Goal: Share content: Share content

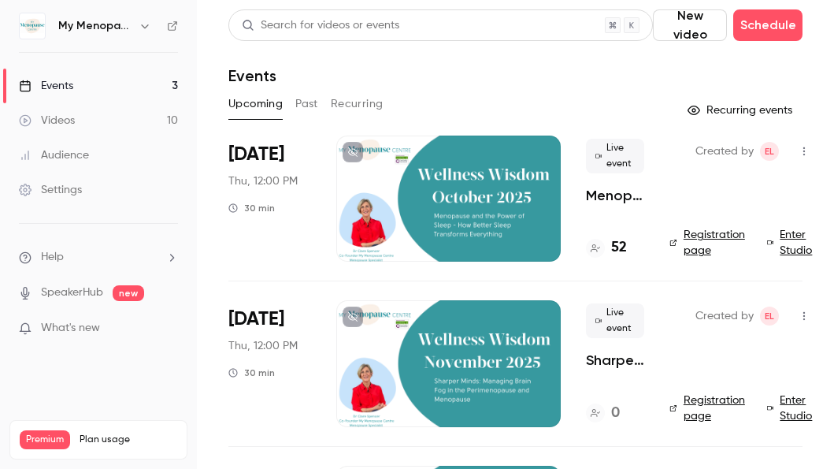
click at [146, 27] on icon "button" at bounding box center [144, 26] width 7 height 4
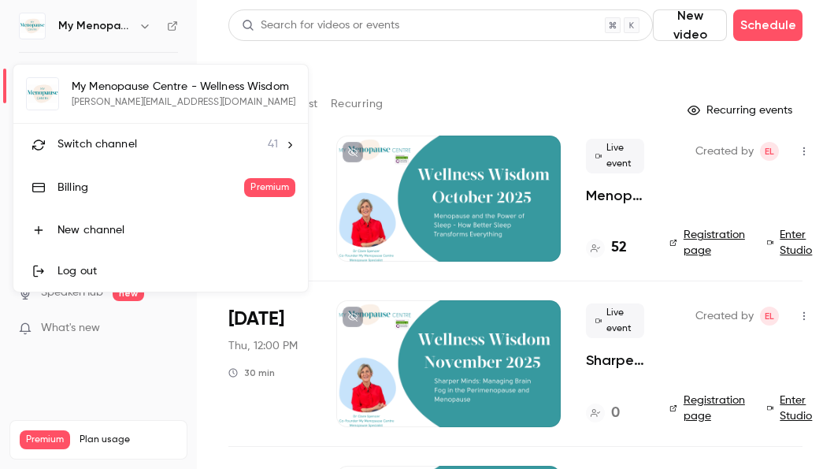
click at [112, 138] on span "Switch channel" at bounding box center [97, 144] width 80 height 17
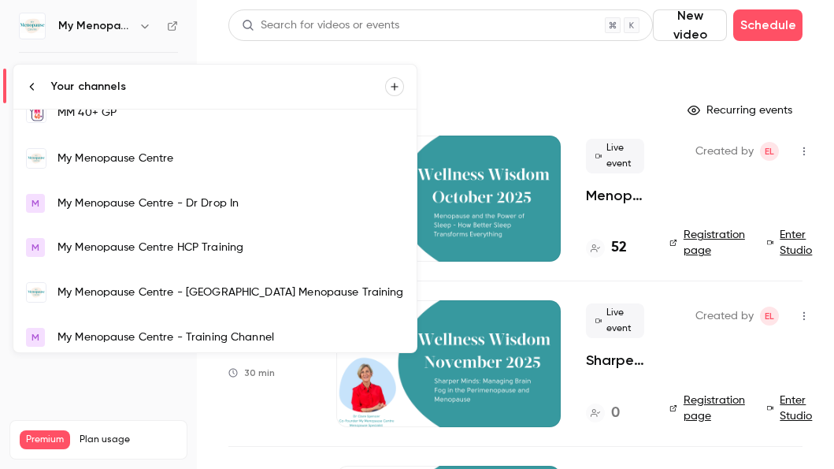
scroll to position [1091, 0]
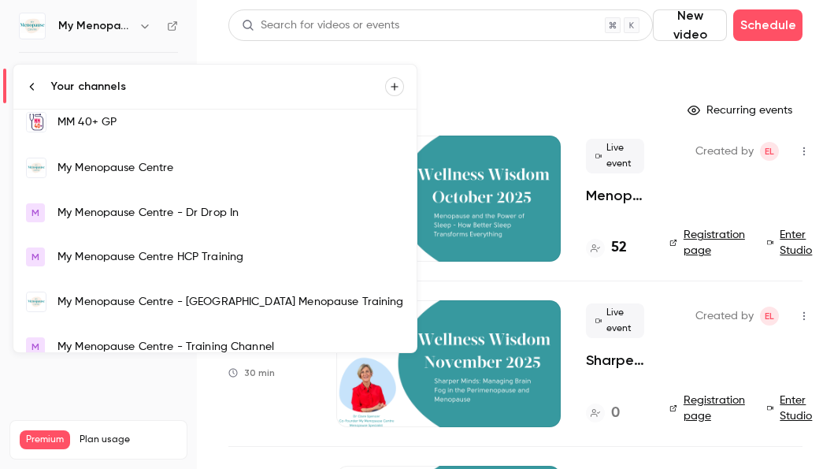
click at [106, 175] on div "My Menopause Centre" at bounding box center [230, 168] width 347 height 16
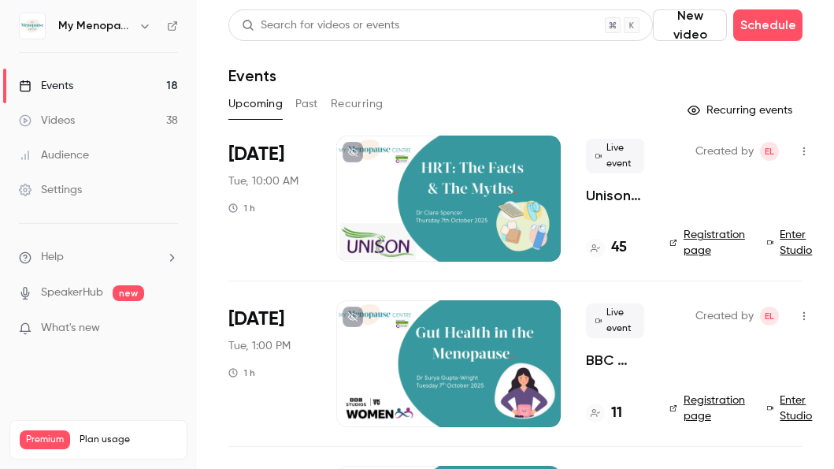
click at [432, 212] on div at bounding box center [448, 198] width 224 height 126
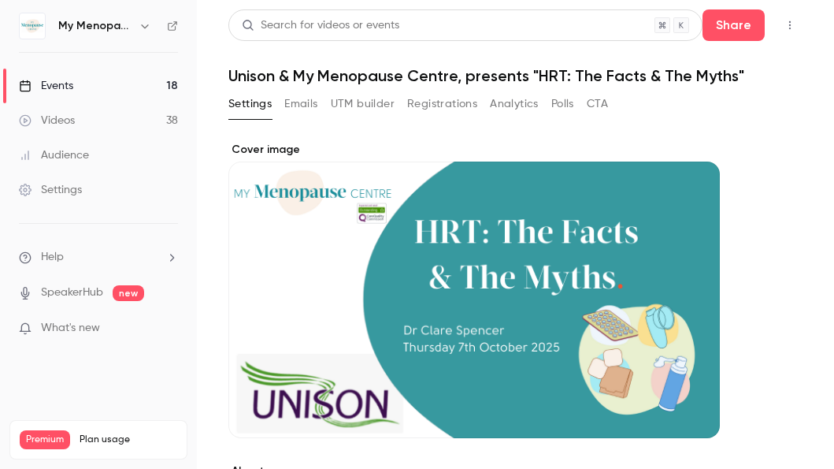
click at [789, 22] on icon "button" at bounding box center [790, 25] width 2 height 9
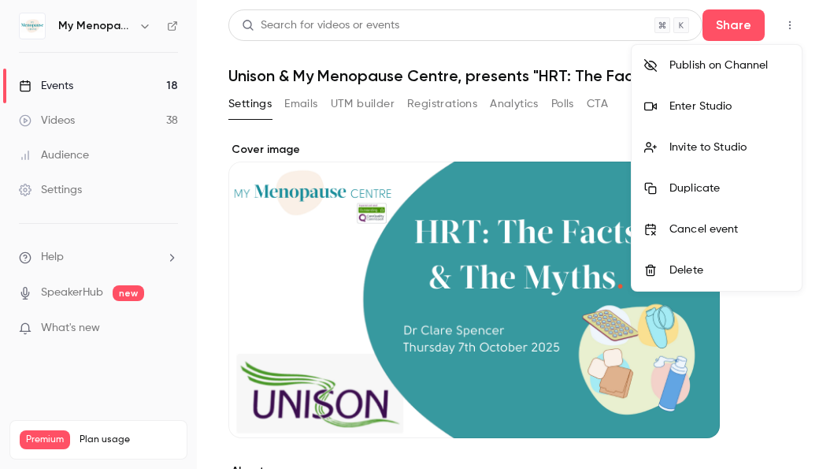
click at [694, 109] on div "Enter Studio" at bounding box center [730, 106] width 120 height 16
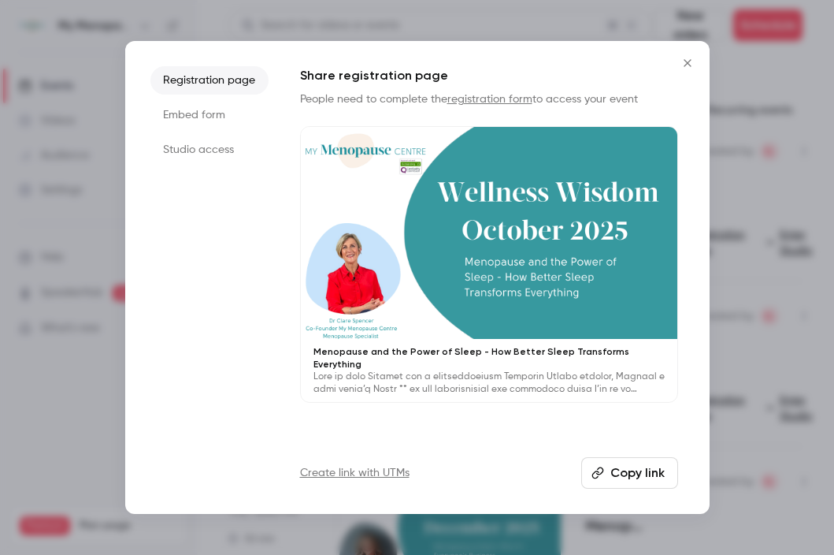
click at [684, 62] on icon "Close" at bounding box center [687, 63] width 19 height 13
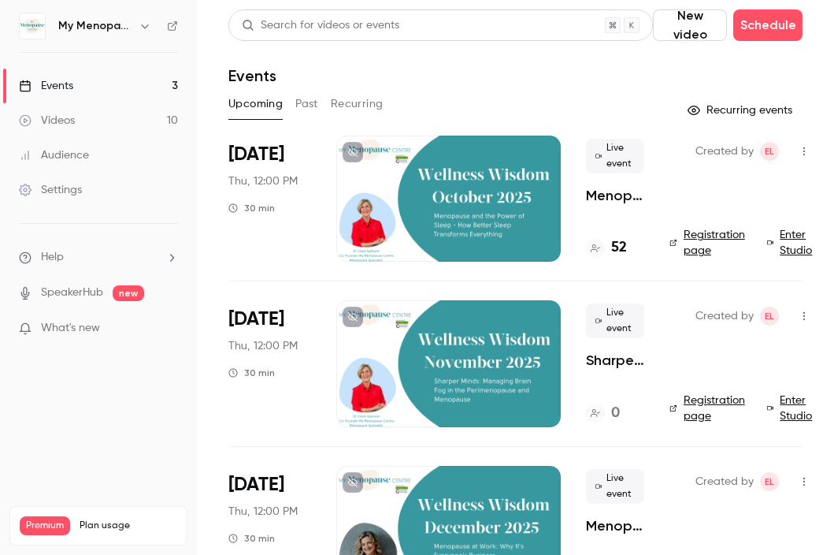
click at [806, 149] on icon "button" at bounding box center [804, 151] width 13 height 11
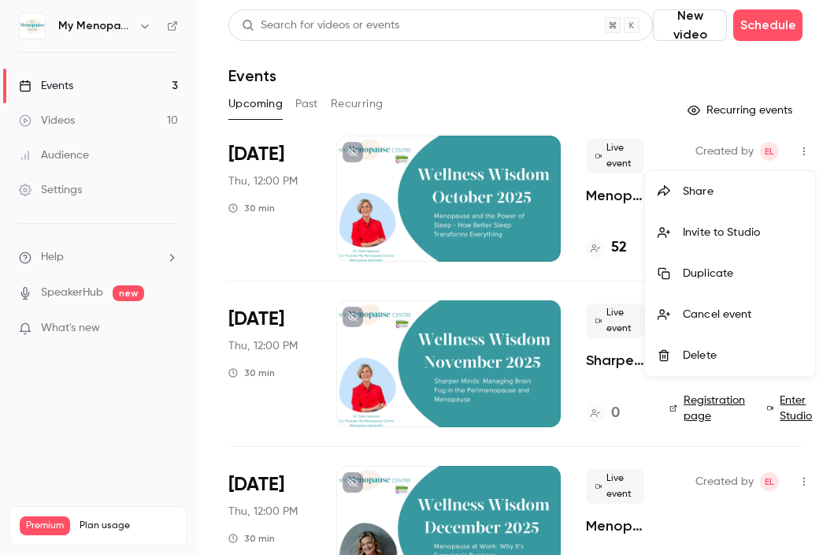
click at [703, 195] on div "Share" at bounding box center [743, 192] width 120 height 16
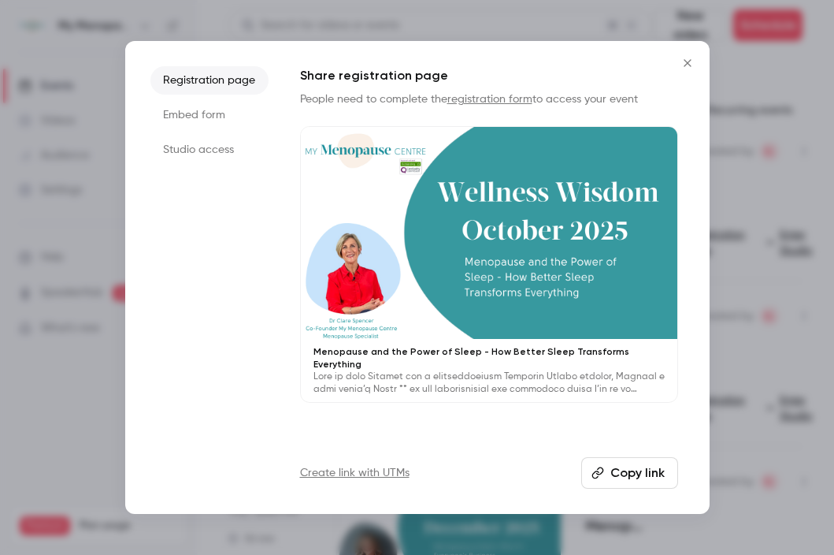
click at [607, 476] on button "Copy link" at bounding box center [629, 473] width 97 height 32
